Goal: Task Accomplishment & Management: Use online tool/utility

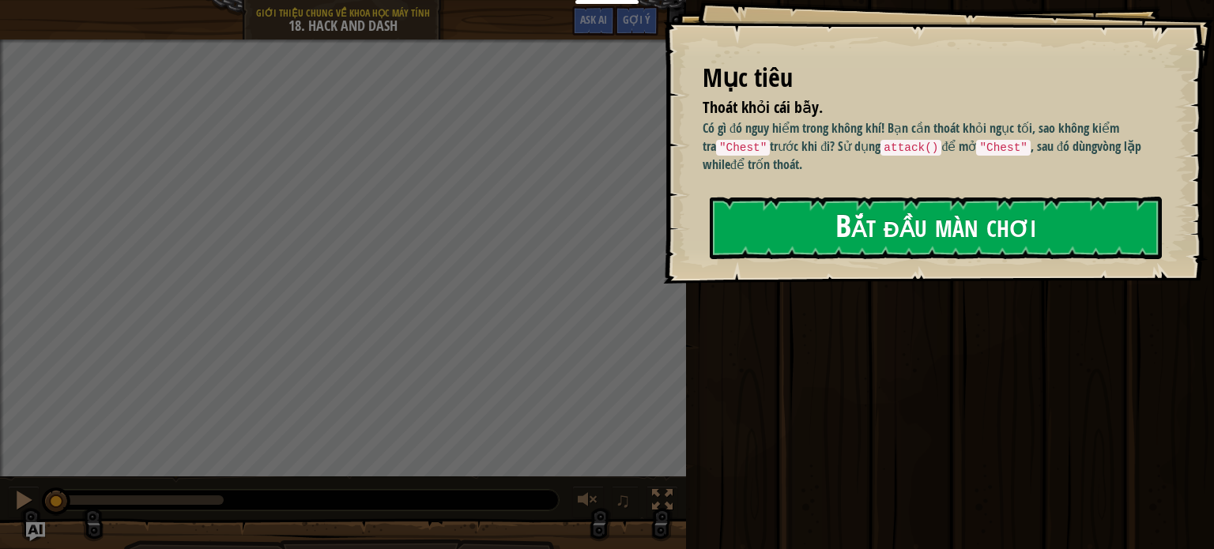
click at [878, 273] on div "Mục tiêu Thoát khỏi cái bẫy. Có gì đó nguy hiểm trong không khí! Bạn cần thoát …" at bounding box center [938, 142] width 551 height 284
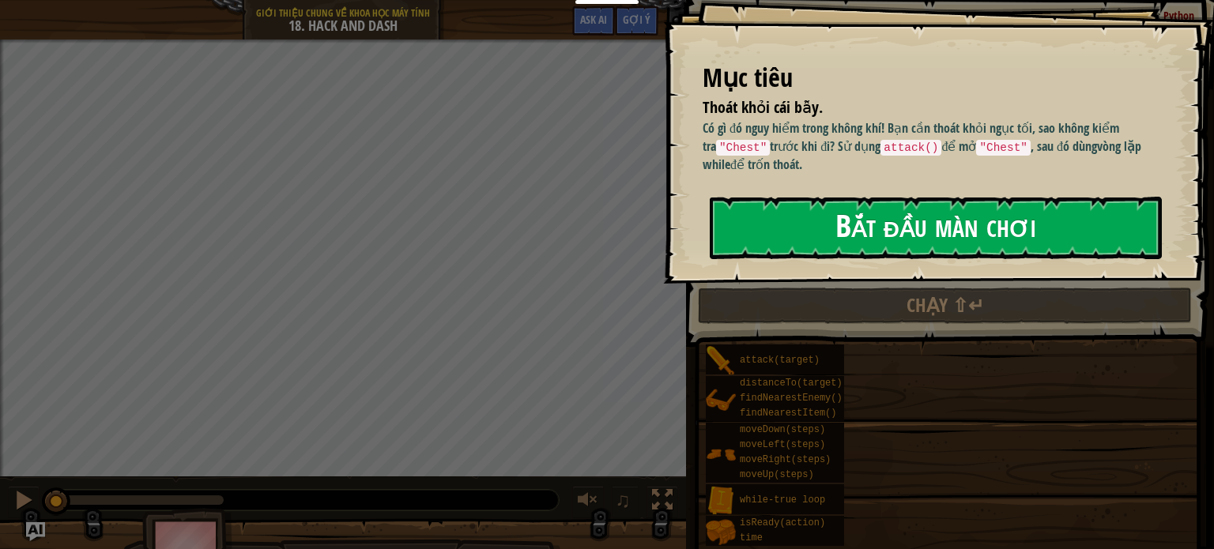
click at [863, 205] on button "Bắt đầu màn chơi" at bounding box center [936, 228] width 452 height 62
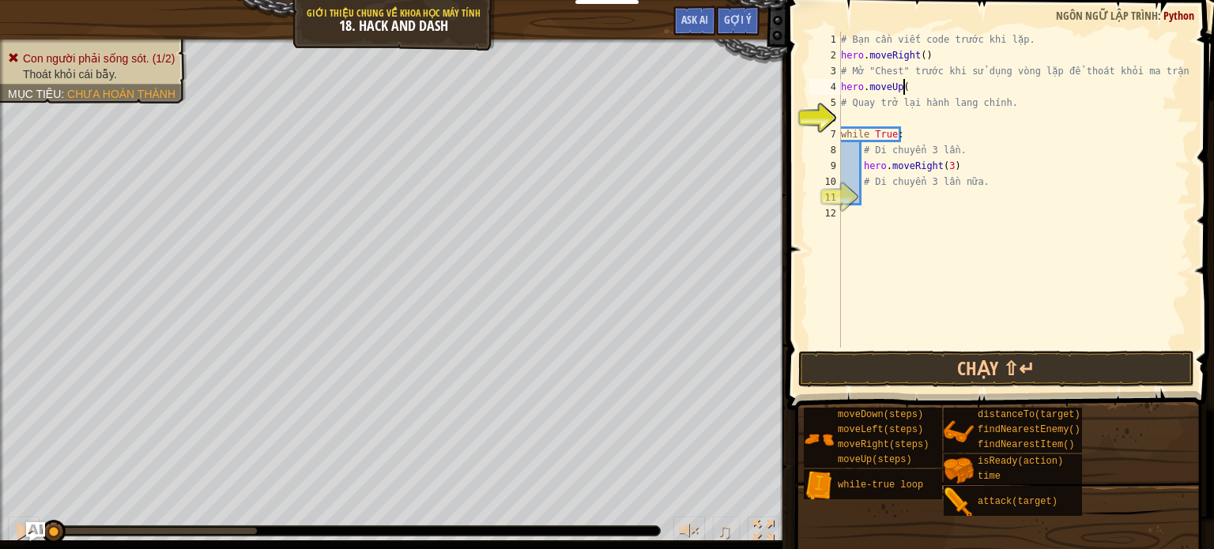
scroll to position [7, 4]
type textarea "# Quay trở lại hành lang chính."
click at [912, 92] on div "# Bạn cần viết code trước khi lặp. hero . moveRight ( ) # Mở "Chest" trước khi …" at bounding box center [1014, 206] width 353 height 348
type textarea "hero.moveUp()"
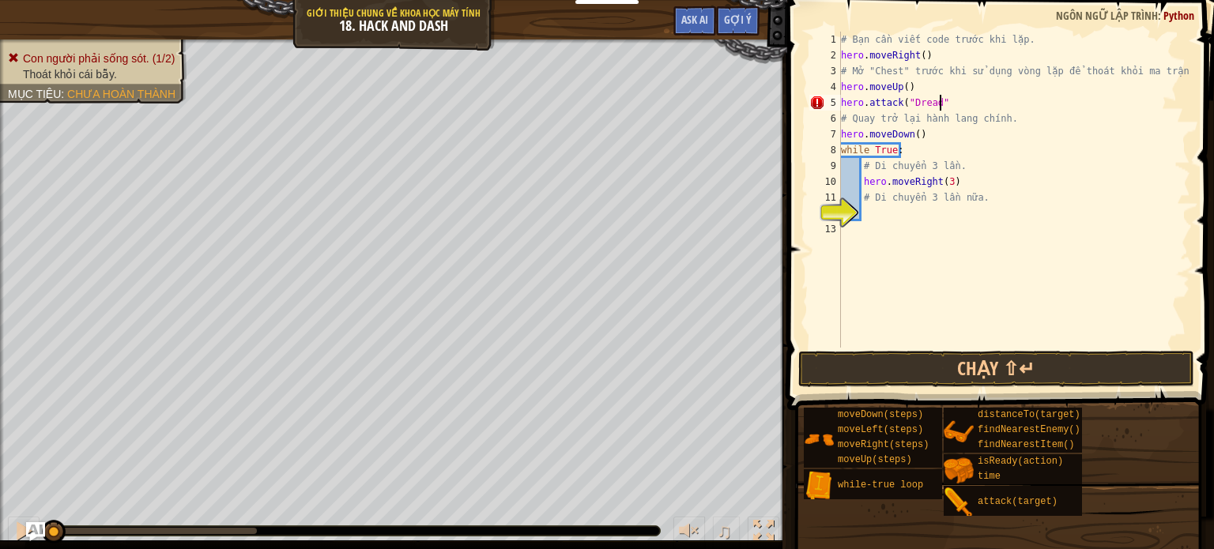
scroll to position [7, 7]
click at [903, 356] on button "Chạy ⇧↵" at bounding box center [996, 369] width 396 height 36
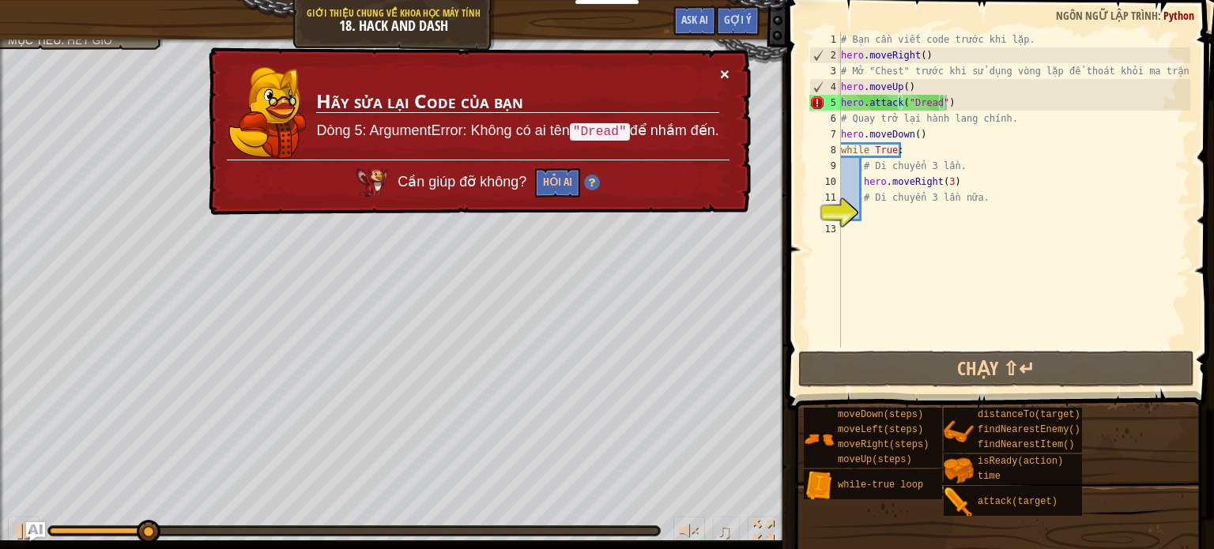
click at [724, 71] on button "×" at bounding box center [724, 74] width 9 height 17
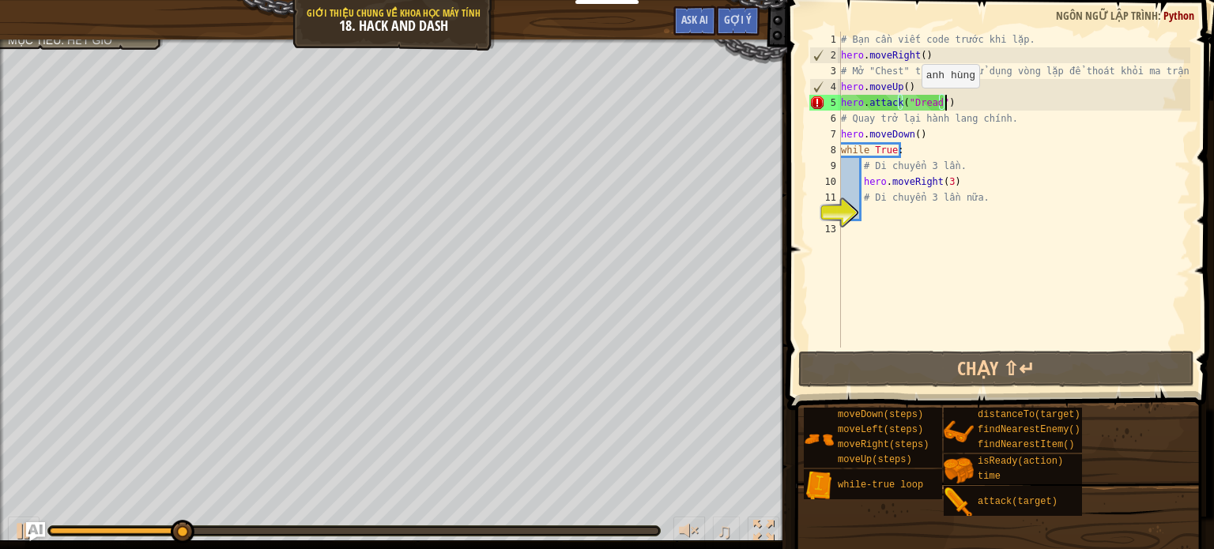
click at [914, 104] on div "# Bạn cần viết code trước khi lặp. hero . moveRight ( ) # Mở "Chest" trước khi …" at bounding box center [1014, 206] width 353 height 348
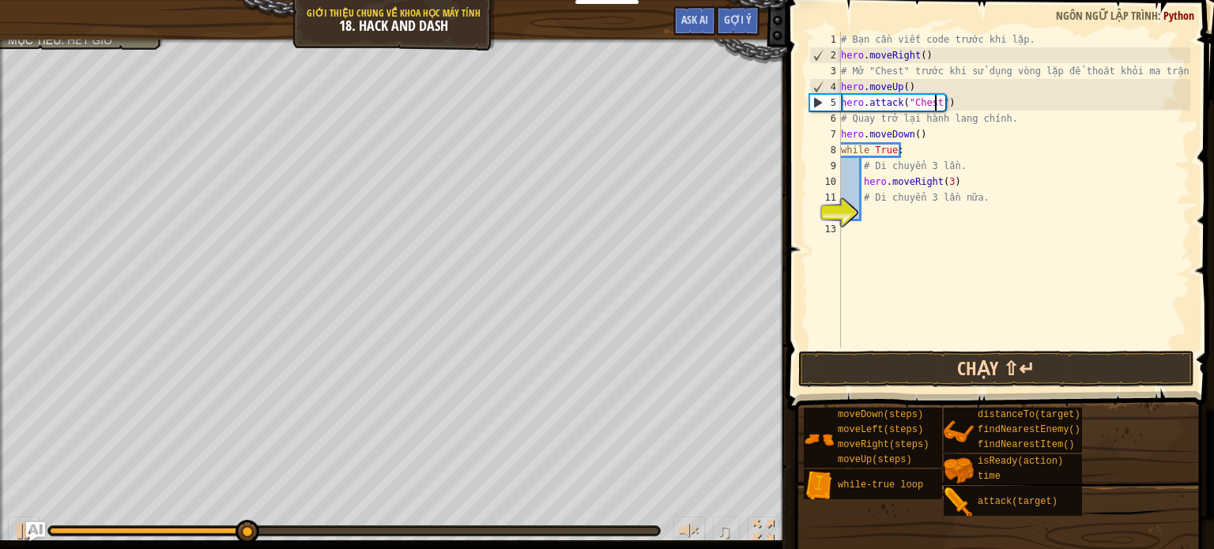
type textarea "hero.attack("Chest")"
click at [923, 360] on button "Chạy ⇧↵" at bounding box center [996, 369] width 396 height 36
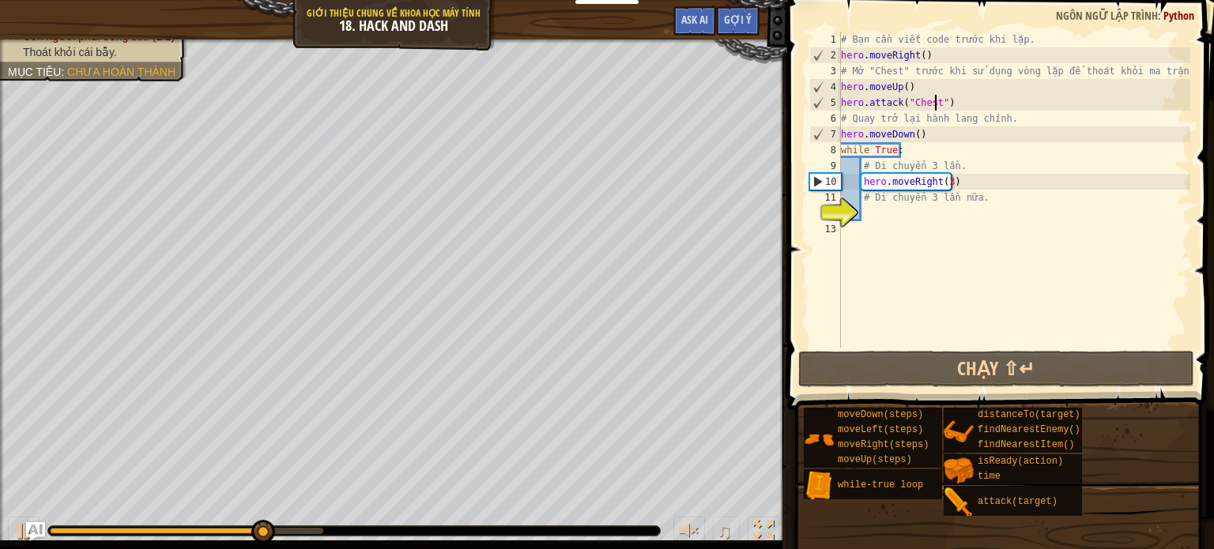
click at [1074, 329] on div "# Bạn cần viết code trước khi lặp. hero . moveRight ( ) # Mở "Chest" trước khi …" at bounding box center [1014, 206] width 353 height 348
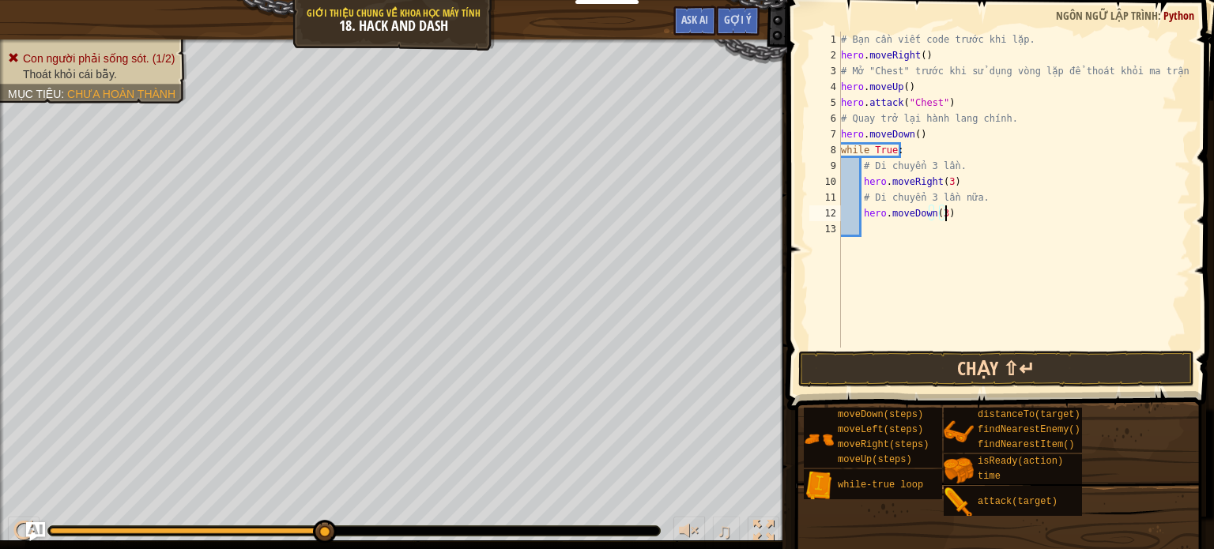
type textarea "hero.moveDown(3)"
click at [1077, 360] on button "Chạy ⇧↵" at bounding box center [996, 369] width 396 height 36
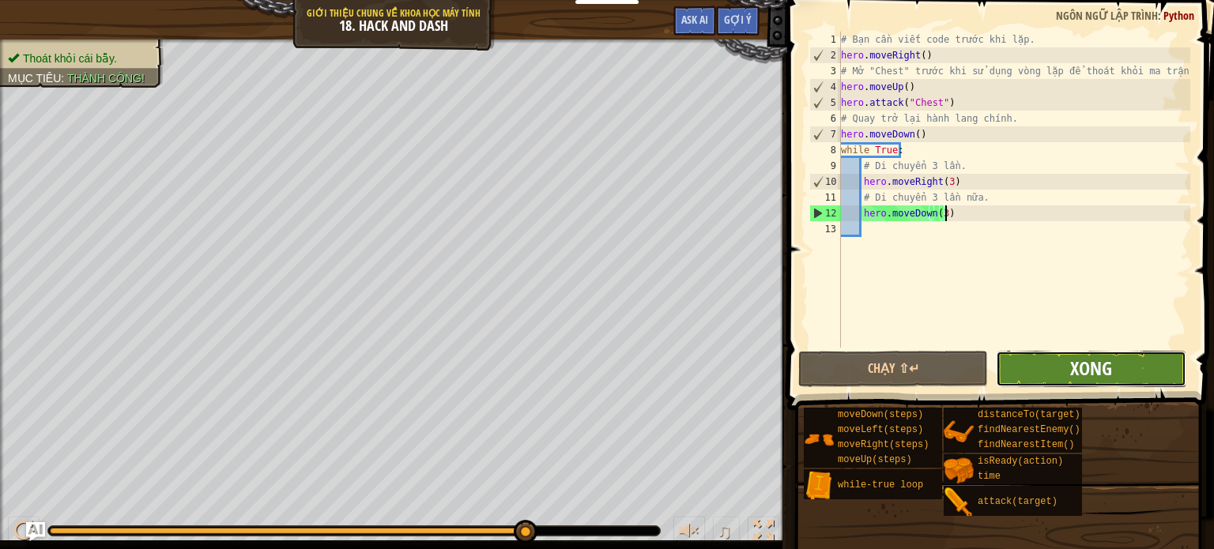
click at [1109, 377] on span "Xong" at bounding box center [1091, 368] width 42 height 25
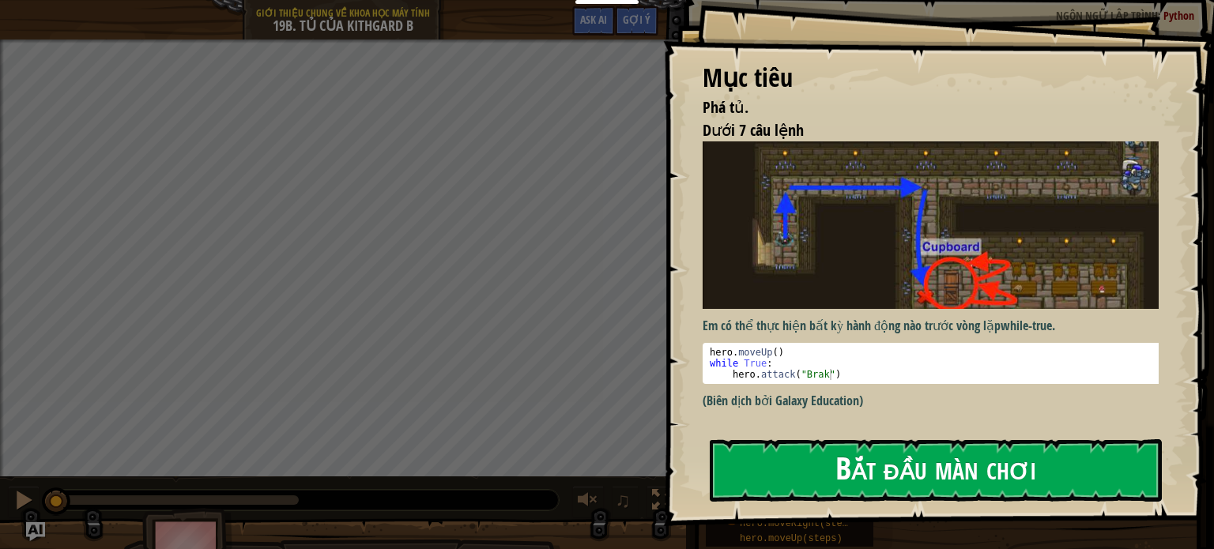
click at [851, 292] on div "Mục tiêu Phá tủ. Dưới 7 câu lệnh Em có thể thực hiện bất kỳ hành động nào trước…" at bounding box center [938, 263] width 551 height 526
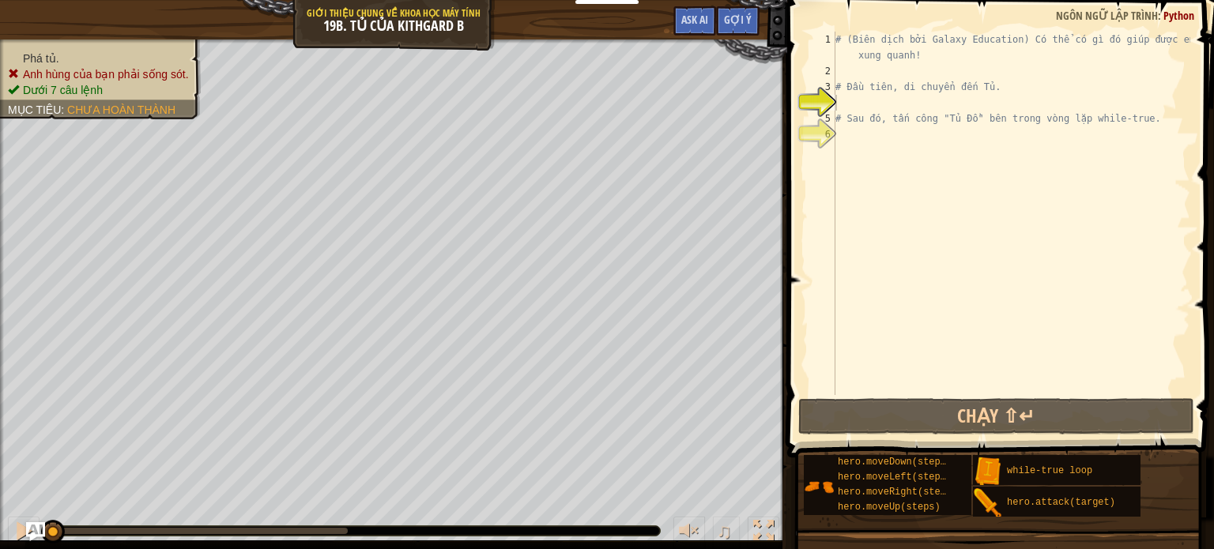
type textarea "# Đầu tiên, di chuyển đến Tủ."
click at [882, 81] on div "# (Biên dịch bởi Galaxy Education) Có thể có gì đó giúp được em ở xung quanh! #…" at bounding box center [1011, 237] width 358 height 411
click at [857, 102] on div "# (Biên dịch bởi Galaxy Education) Có thể có gì đó giúp được em ở xung quanh! #…" at bounding box center [1011, 237] width 358 height 411
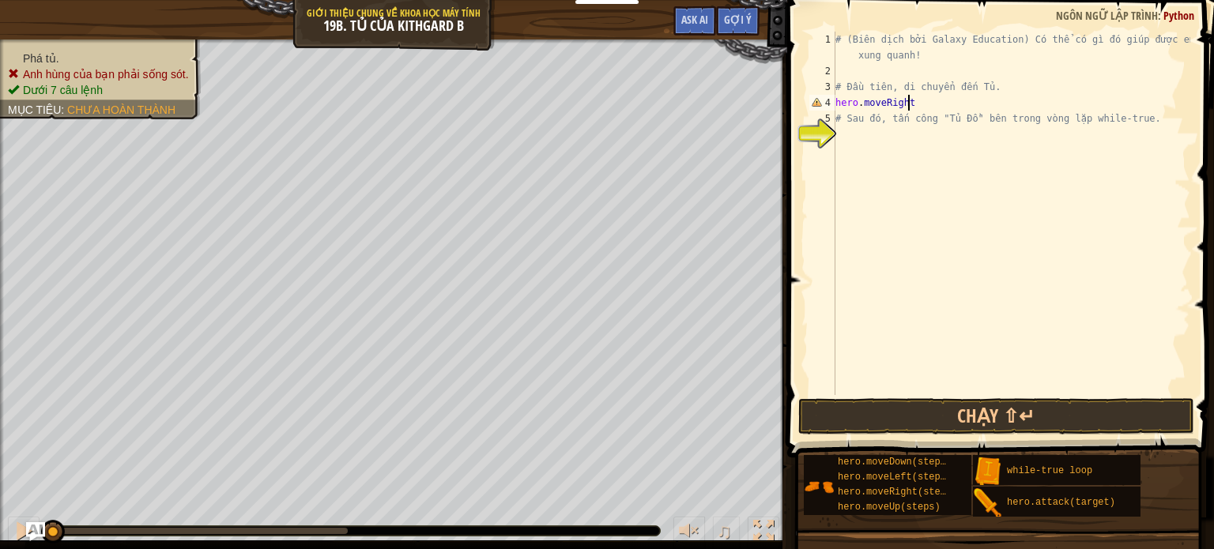
scroll to position [7, 6]
type textarea "hero.moveRight()"
type textarea "hero.moveDown()"
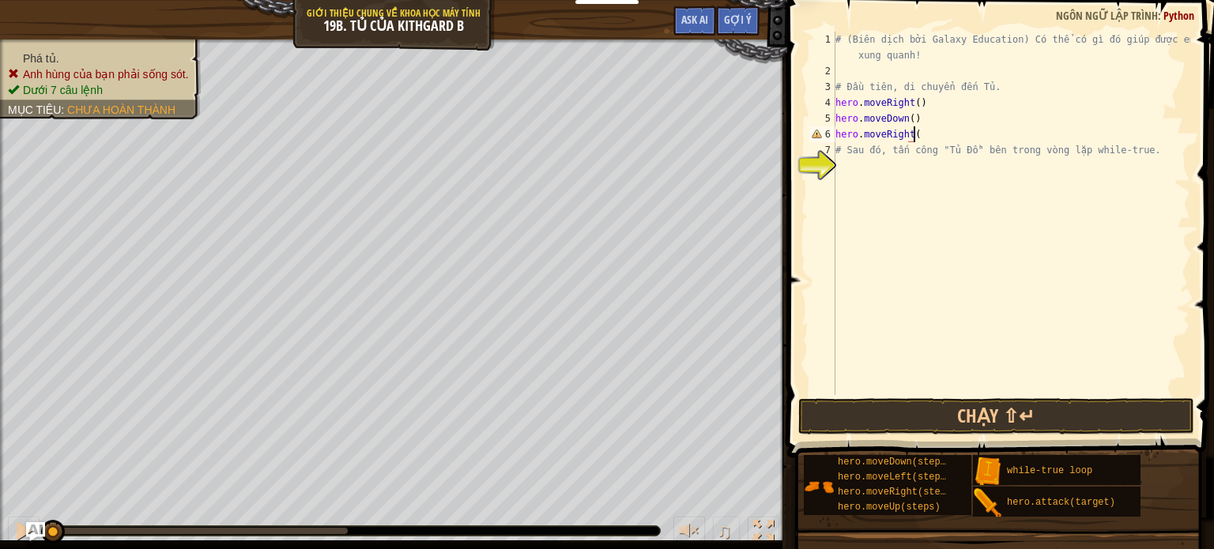
scroll to position [7, 6]
type textarea "hero.moveRight()"
click at [929, 127] on div "# (Biên dịch bởi Galaxy Education) Có thể có gì đó giúp được em ở xung quanh! #…" at bounding box center [1011, 237] width 358 height 411
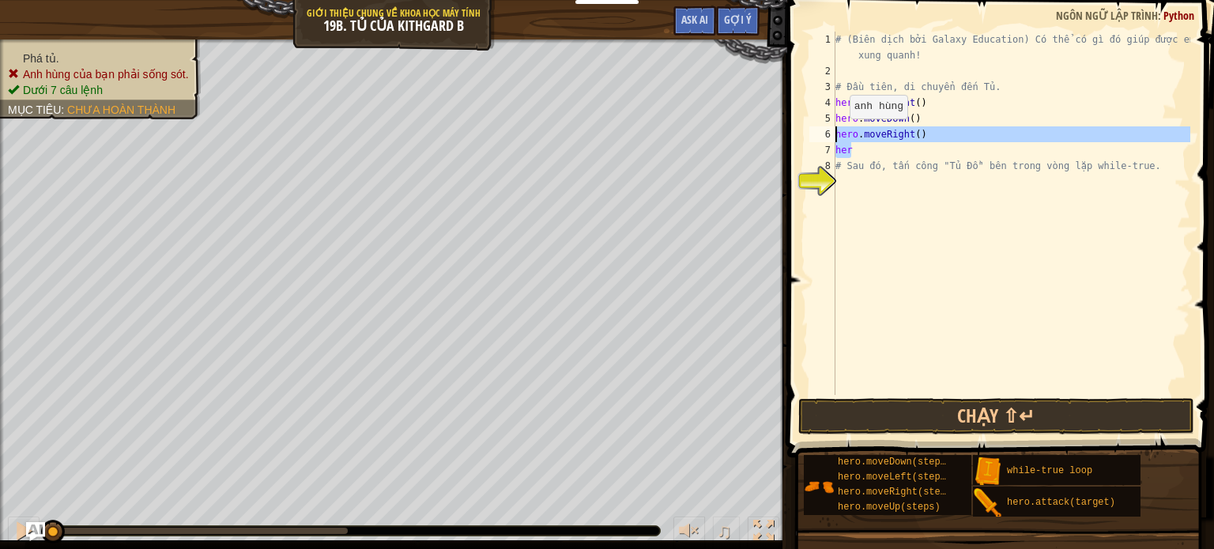
drag, startPoint x: 866, startPoint y: 155, endPoint x: 831, endPoint y: 133, distance: 41.2
click at [831, 133] on div "hero.moveRight() 1 2 3 4 5 6 7 8 9 # (Biên dịch bởi Galaxy Education) Có thể có…" at bounding box center [998, 214] width 384 height 364
type textarea "hero.moveRight() her"
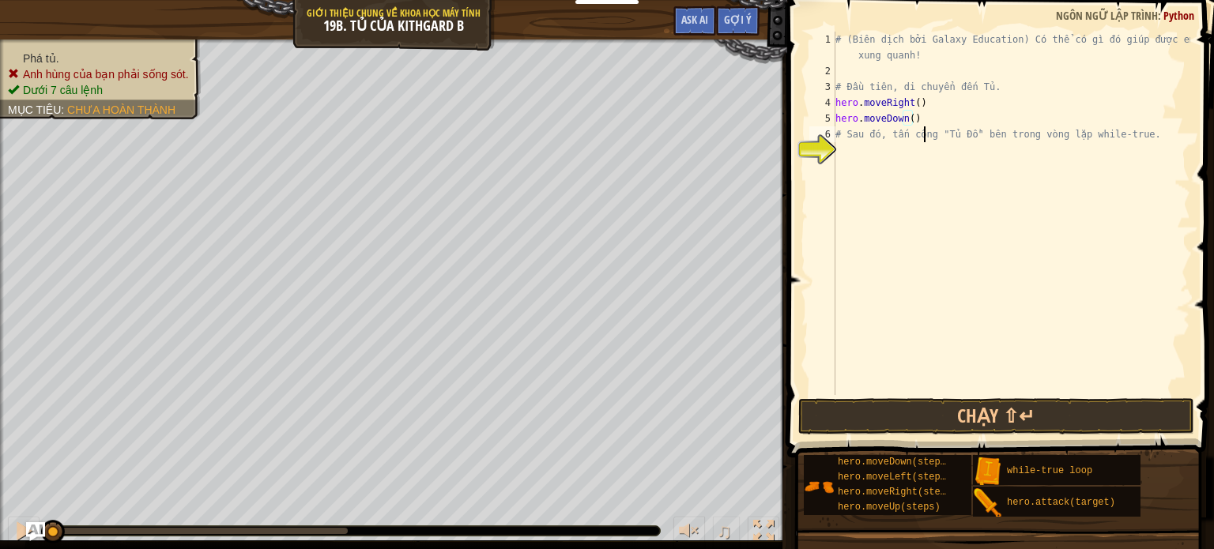
click at [926, 130] on div "# (Biên dịch bởi Galaxy Education) Có thể có gì đó giúp được em ở xung quanh! #…" at bounding box center [1011, 237] width 358 height 411
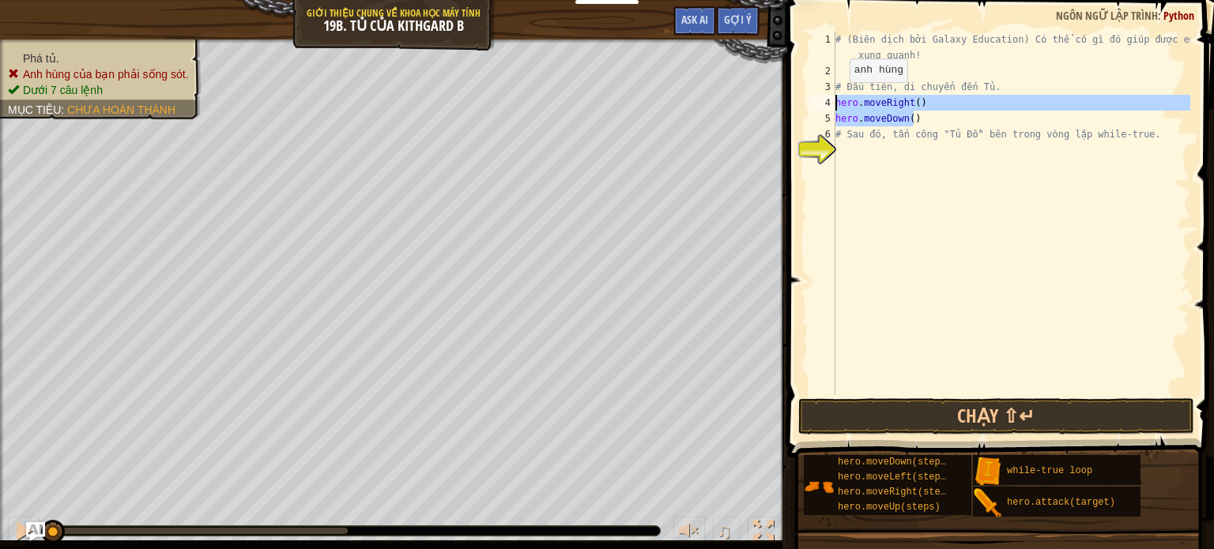
drag, startPoint x: 918, startPoint y: 113, endPoint x: 833, endPoint y: 97, distance: 86.0
click at [833, 97] on div "# Sau đó, tấn công "Tủ Đồ" bên trong vòng lặp while-true. 1 2 3 4 5 6 7 # (Biên…" at bounding box center [998, 214] width 384 height 364
type textarea "hero.moveRight() hero.moveDown()"
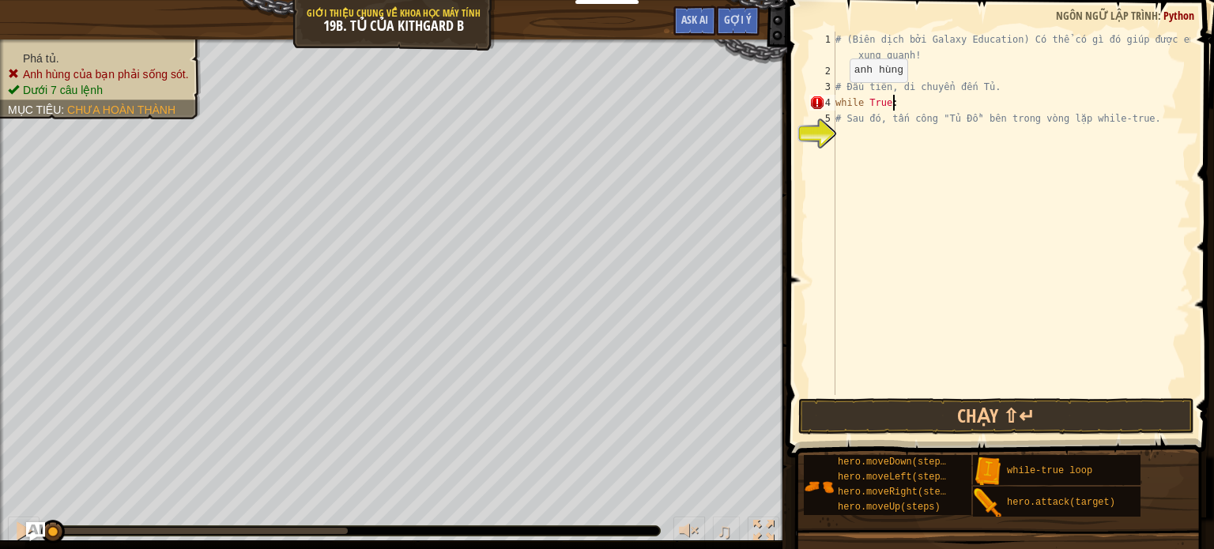
scroll to position [7, 3]
type textarea "while True:"
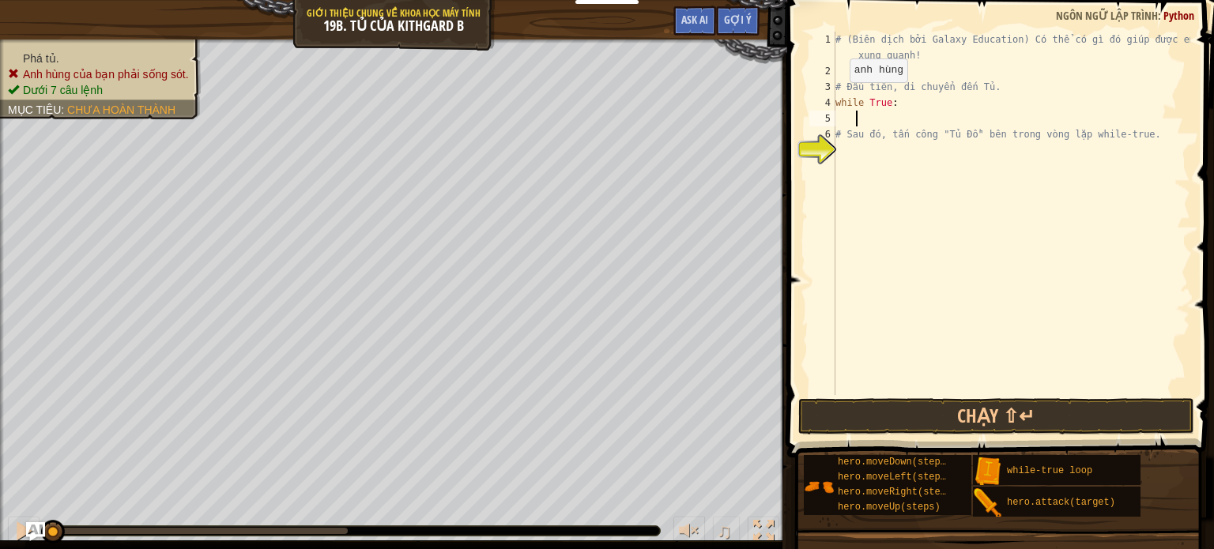
paste textarea "hero.moveDown()"
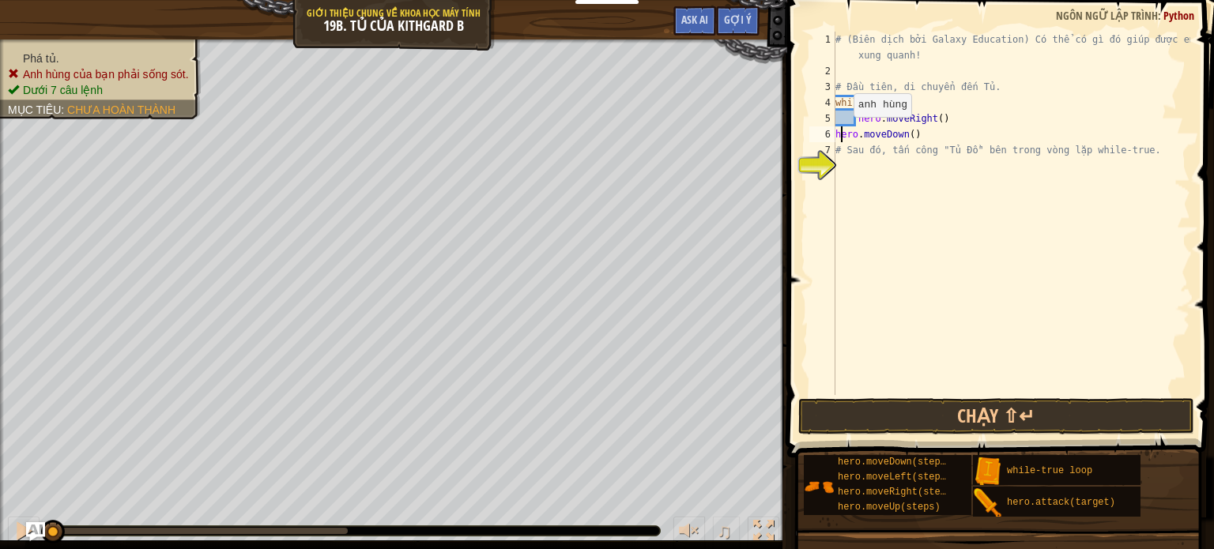
click at [839, 132] on div "# (Biên dịch bởi Galaxy Education) Có thể có gì đó giúp được em ở xung quanh! #…" at bounding box center [1011, 237] width 358 height 411
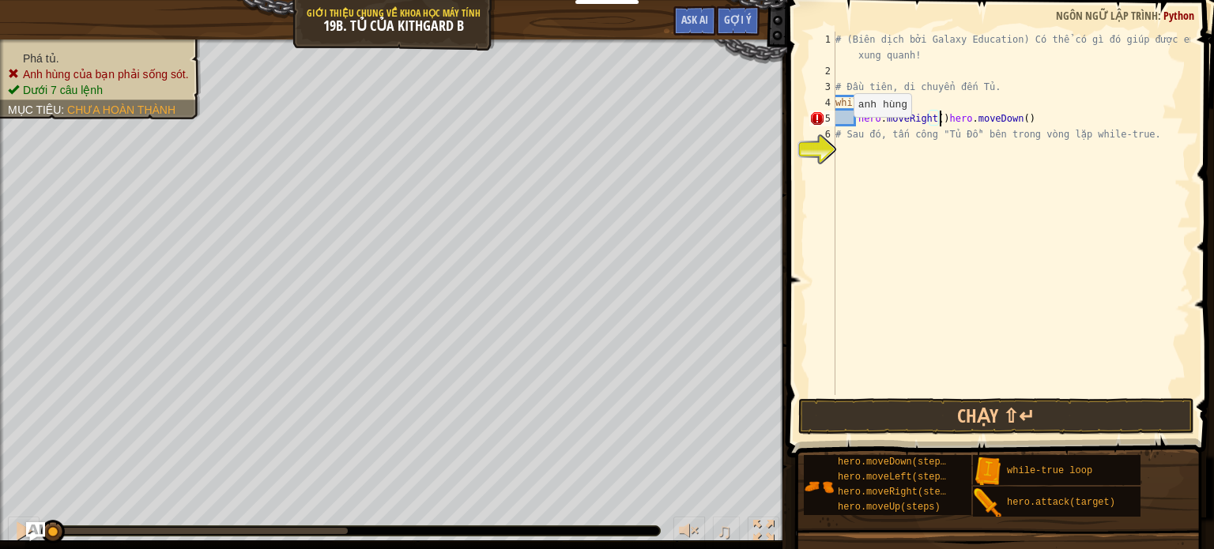
type textarea "hero.moveDown()"
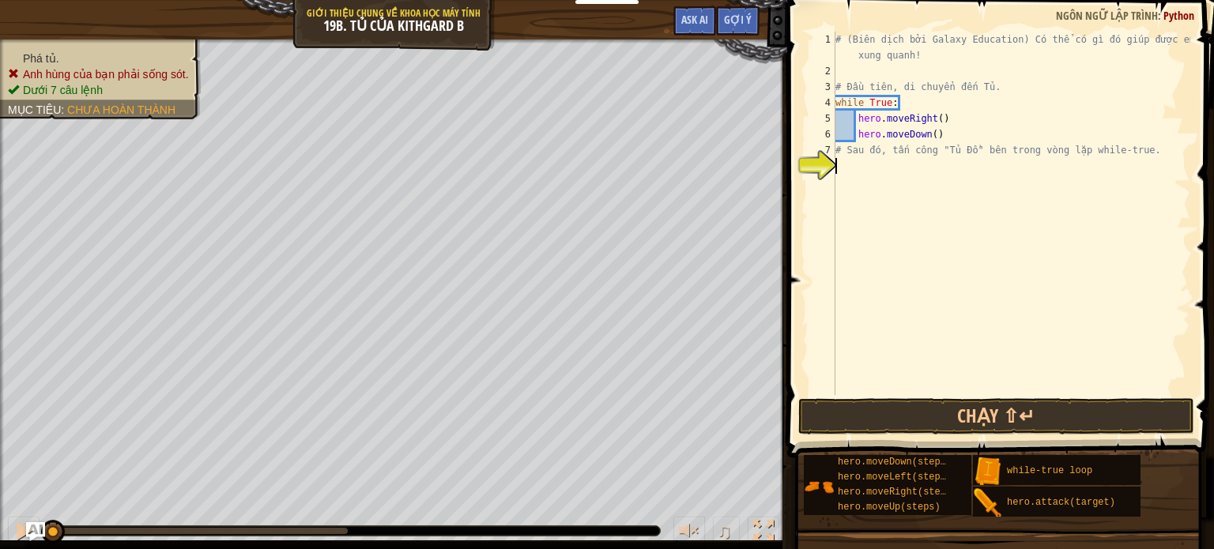
click at [842, 164] on div "# (Biên dịch bởi Galaxy Education) Có thể có gì đó giúp được em ở xung quanh! #…" at bounding box center [1011, 237] width 358 height 411
type textarea "i"
type textarea "while True:"
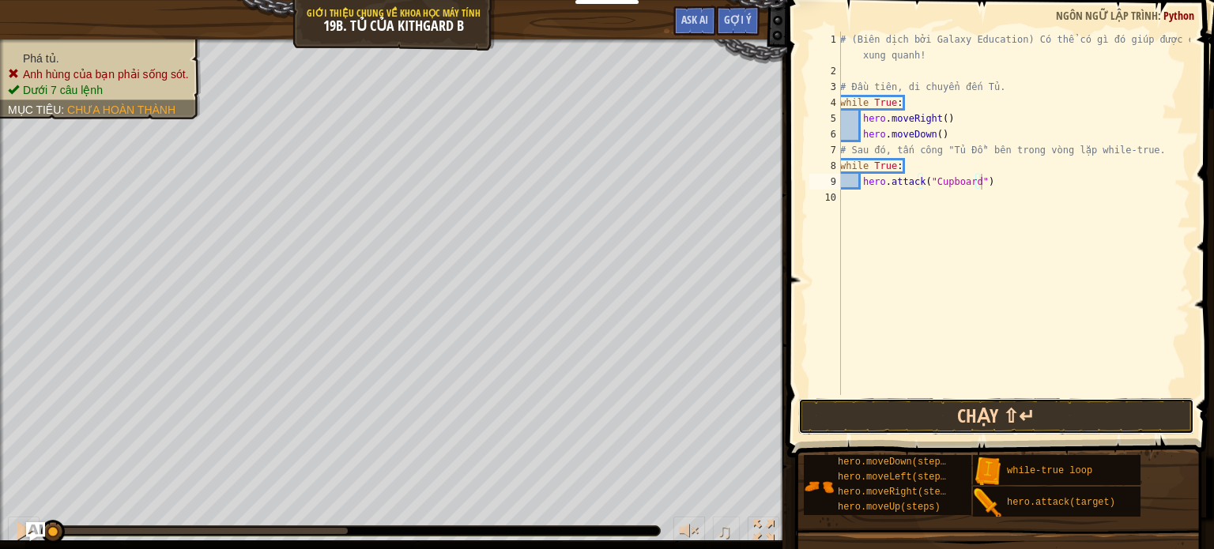
click at [867, 424] on button "Chạy ⇧↵" at bounding box center [996, 416] width 396 height 36
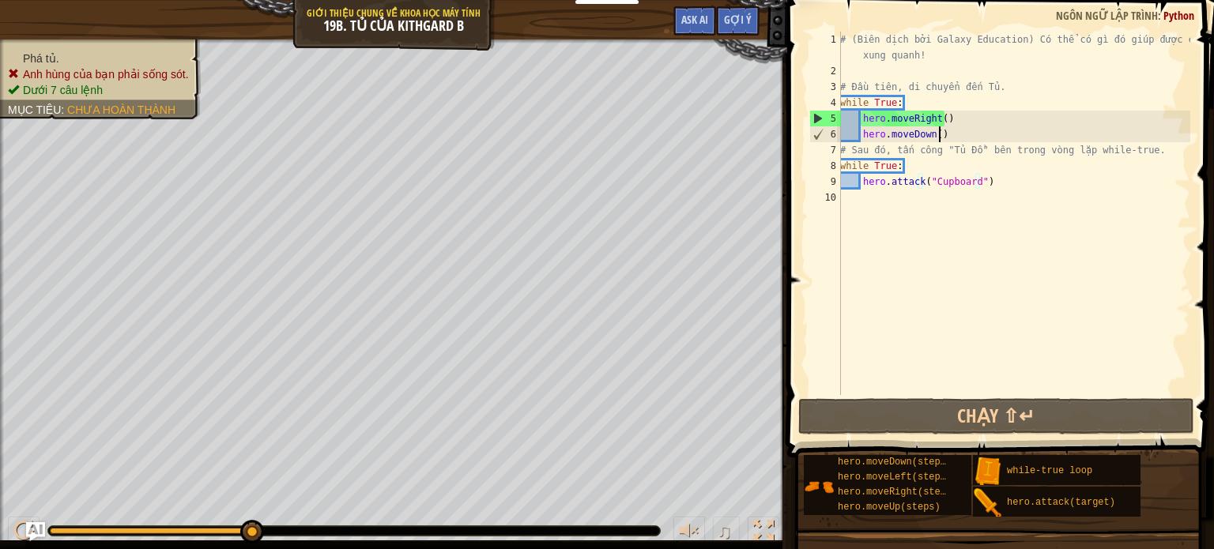
click at [942, 131] on div "# (Biên dịch bởi Galaxy Education) Có thể có gì đó giúp được em ở xung quanh! #…" at bounding box center [1013, 237] width 353 height 411
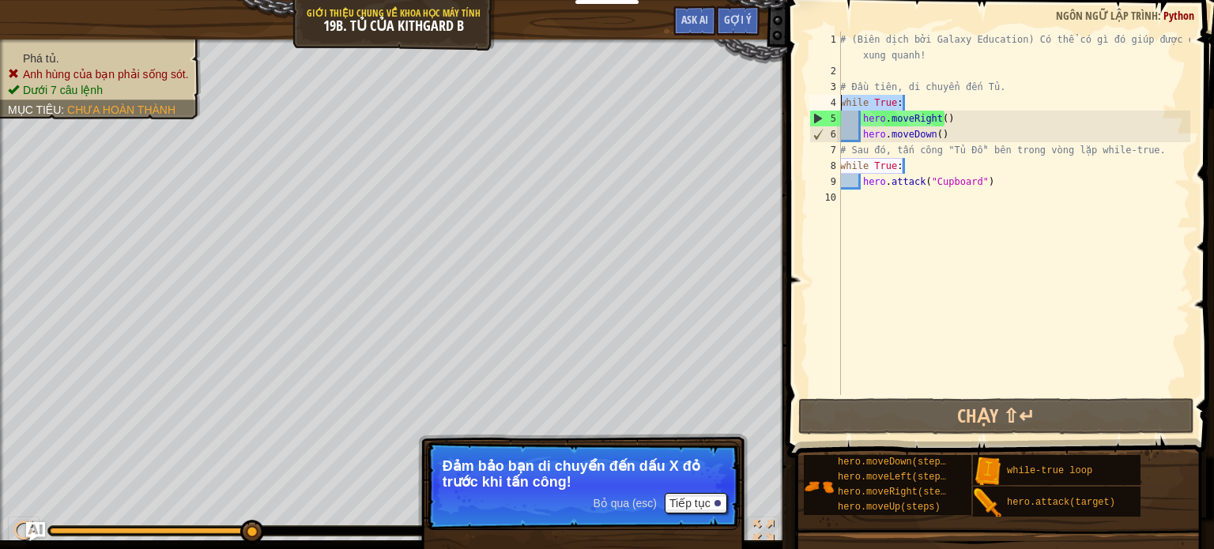
drag, startPoint x: 910, startPoint y: 100, endPoint x: 834, endPoint y: 108, distance: 76.3
click at [834, 108] on div "hero.moveDown() 1 2 3 4 5 6 7 8 9 10 # (Biên dịch bởi Galaxy Education) Có thể …" at bounding box center [998, 214] width 384 height 364
type textarea "while True:"
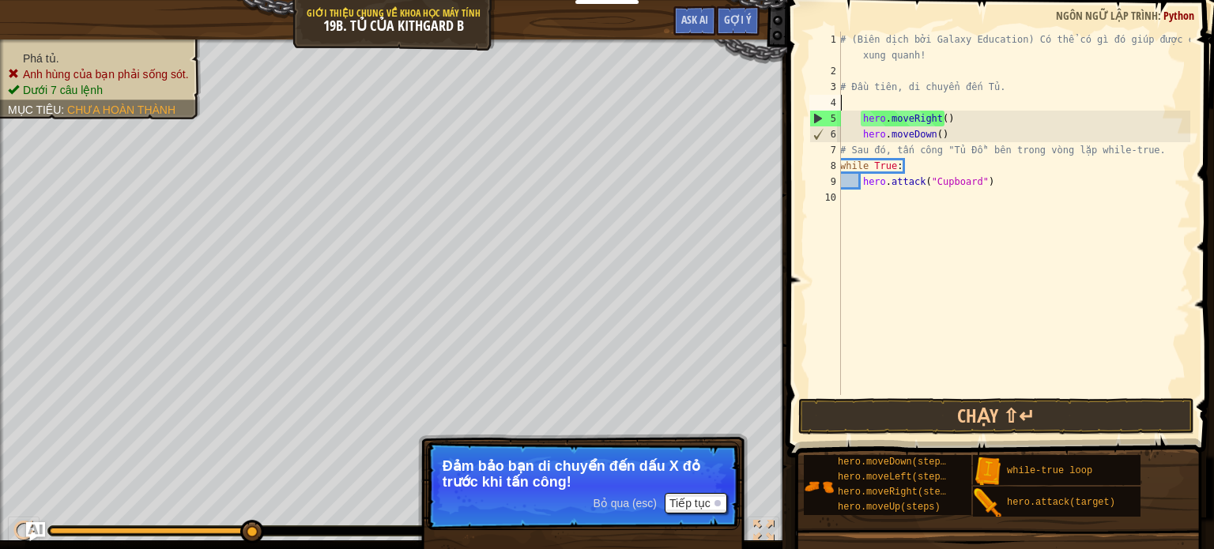
scroll to position [7, 0]
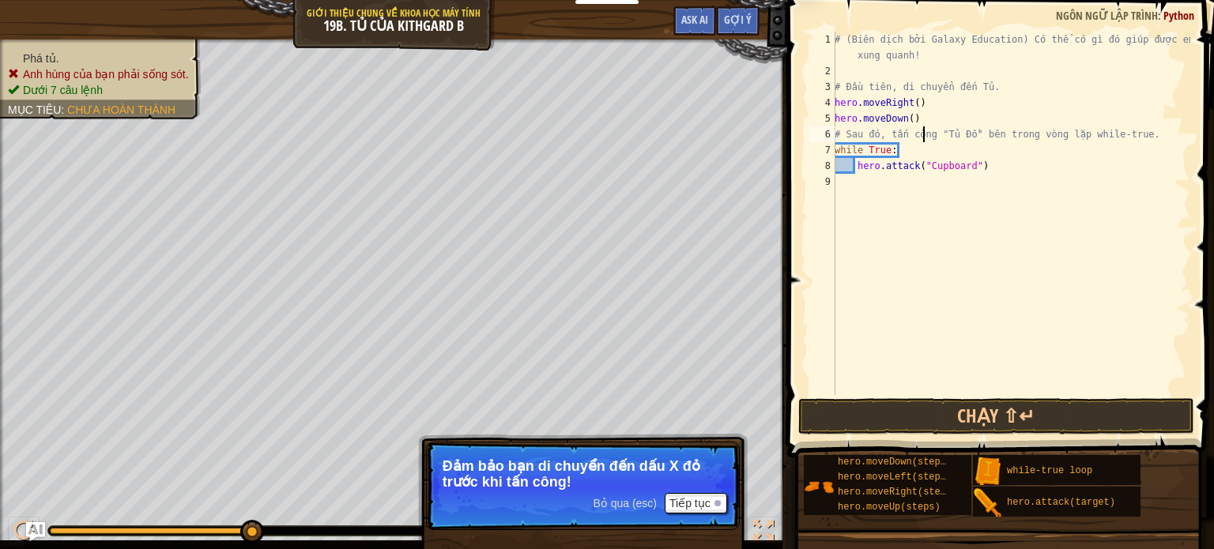
click at [926, 129] on div "# (Biên dịch bởi Galaxy Education) Có thể có gì đó giúp được em ở xung quanh! #…" at bounding box center [1010, 237] width 359 height 411
type textarea "hero.moveDown()"
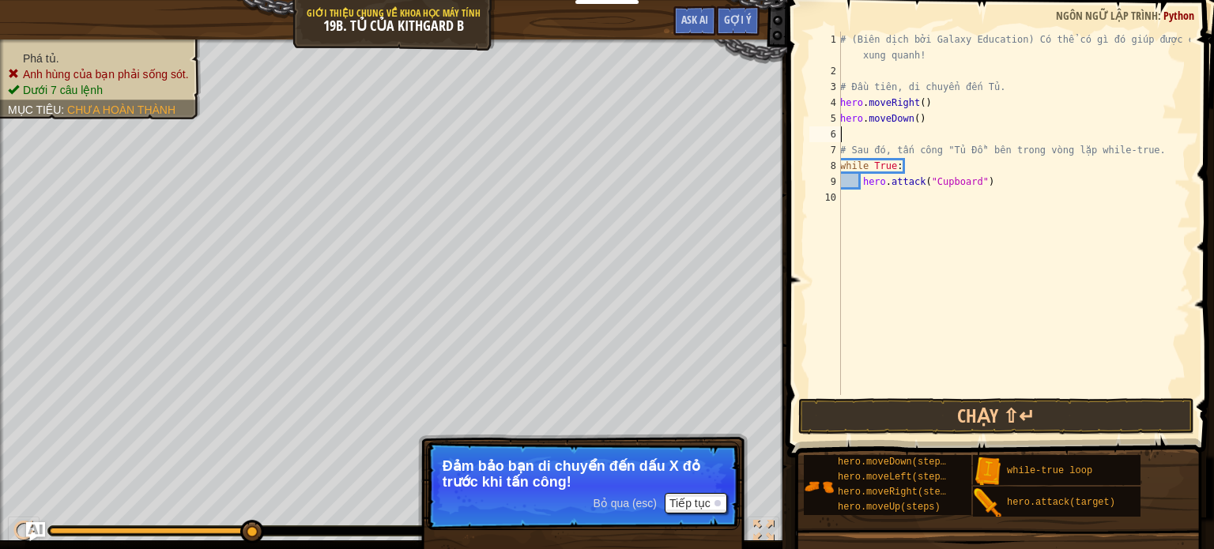
paste textarea "hero.moveDown()"
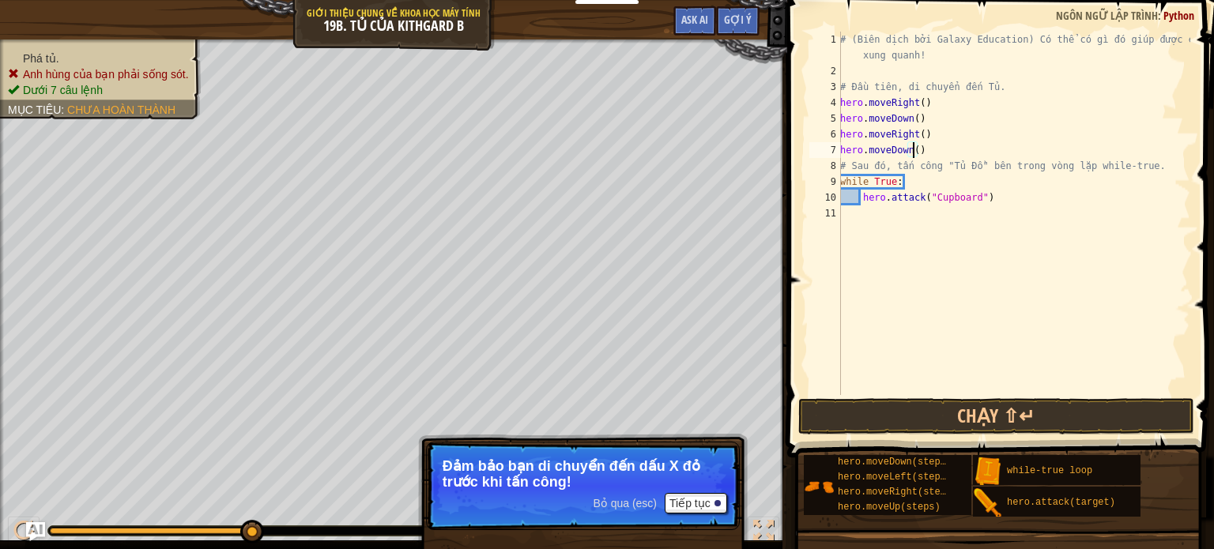
scroll to position [7, 6]
type textarea "hero.moveDown(2)"
click at [969, 410] on button "Chạy ⇧↵" at bounding box center [996, 416] width 396 height 36
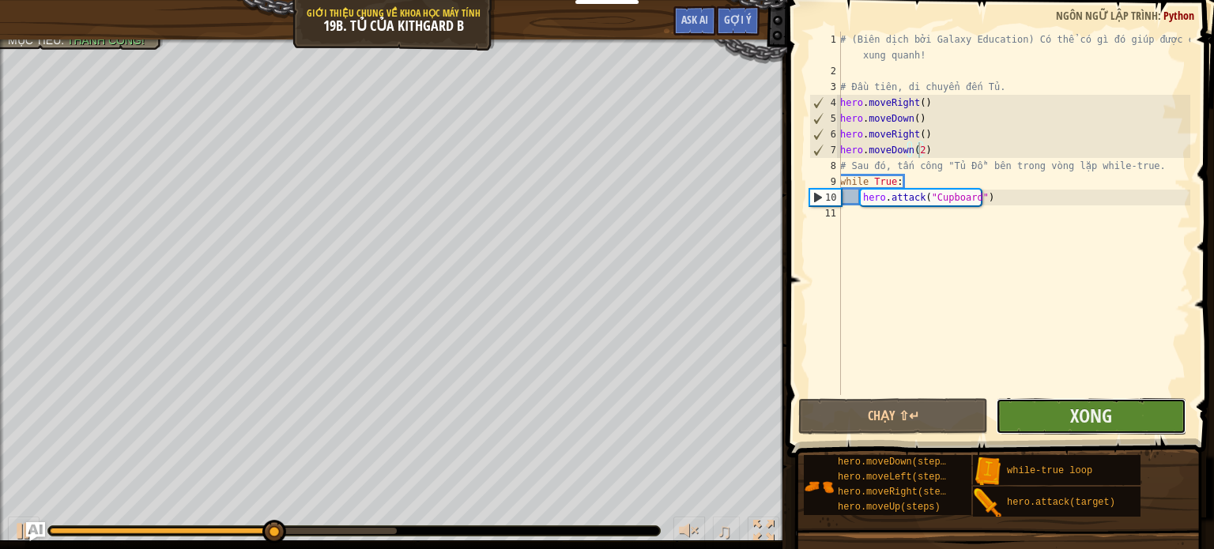
click at [1121, 408] on button "Xong" at bounding box center [1091, 416] width 190 height 36
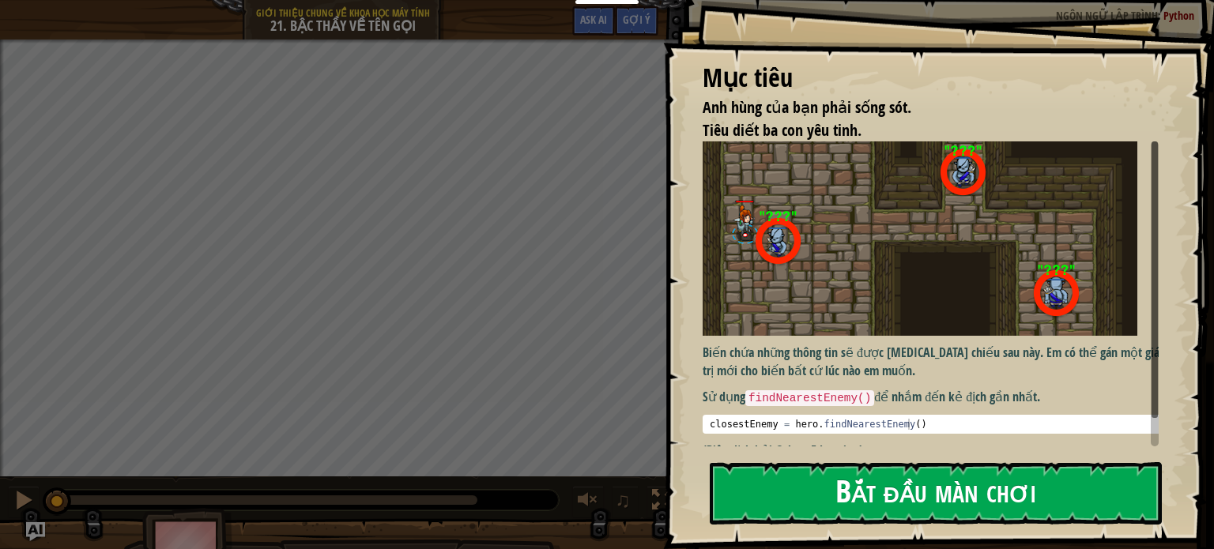
click at [776, 489] on button "Bắt đầu màn chơi" at bounding box center [936, 493] width 452 height 62
